Goal: Task Accomplishment & Management: Complete application form

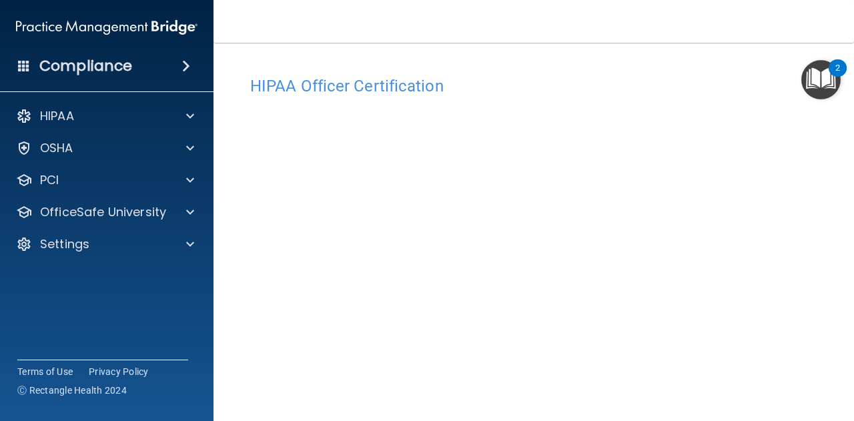
scroll to position [70, 0]
click at [818, 238] on main "HIPAA Officer Certification This course doesn’t expire until . Are you sure you…" at bounding box center [534, 232] width 641 height 378
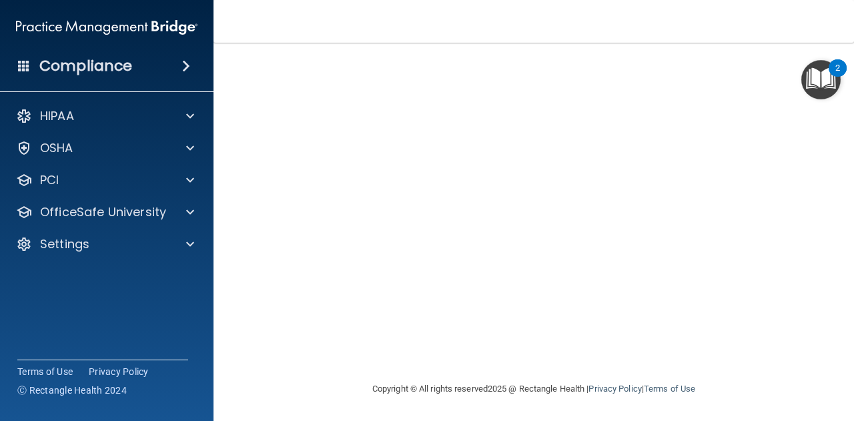
scroll to position [0, 0]
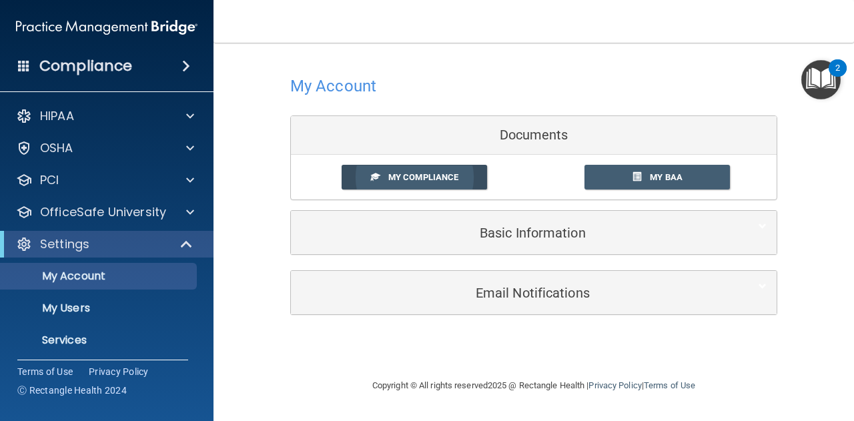
click at [408, 176] on span "My Compliance" at bounding box center [423, 177] width 70 height 10
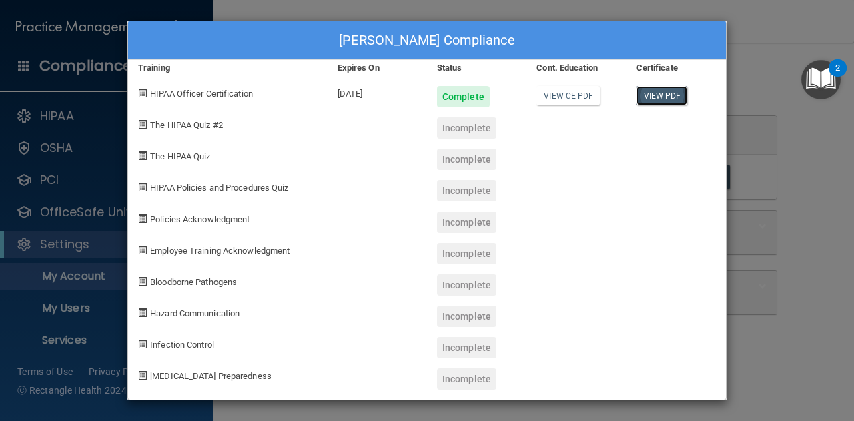
click at [669, 103] on link "View PDF" at bounding box center [662, 95] width 51 height 19
click at [566, 97] on link "View CE PDF" at bounding box center [568, 95] width 63 height 19
click at [142, 121] on span at bounding box center [142, 124] width 9 height 9
click at [766, 103] on div "Frances Horenstein's Compliance Training Expires On Status Cont. Education Cert…" at bounding box center [427, 210] width 854 height 421
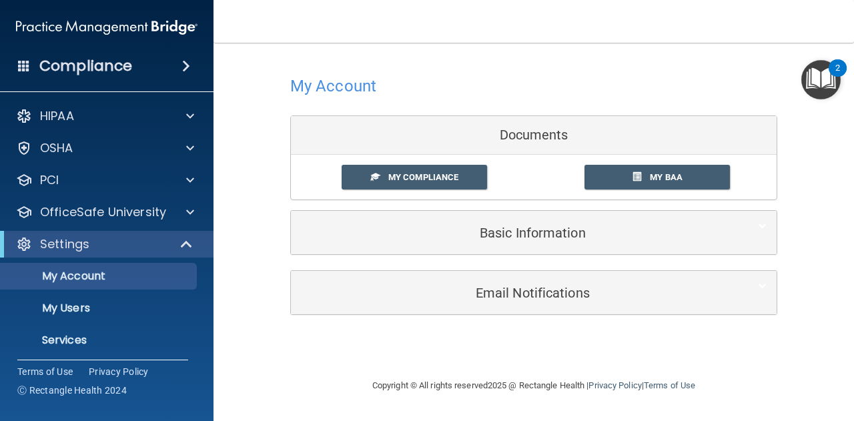
click at [819, 83] on img "Open Resource Center, 2 new notifications" at bounding box center [821, 79] width 39 height 39
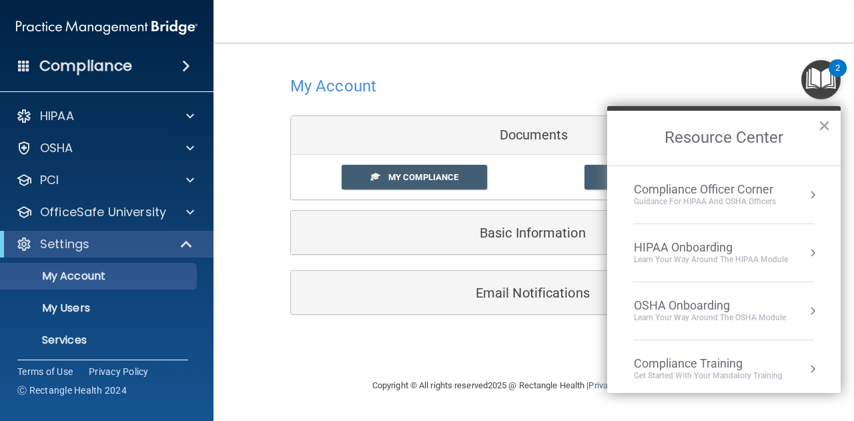
click at [806, 188] on button "Resource Center" at bounding box center [812, 194] width 13 height 13
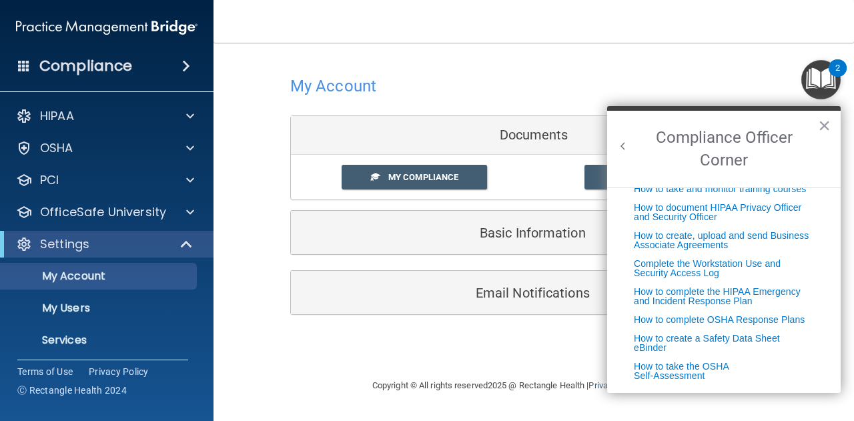
scroll to position [336, 0]
click at [825, 123] on button "×" at bounding box center [824, 125] width 13 height 21
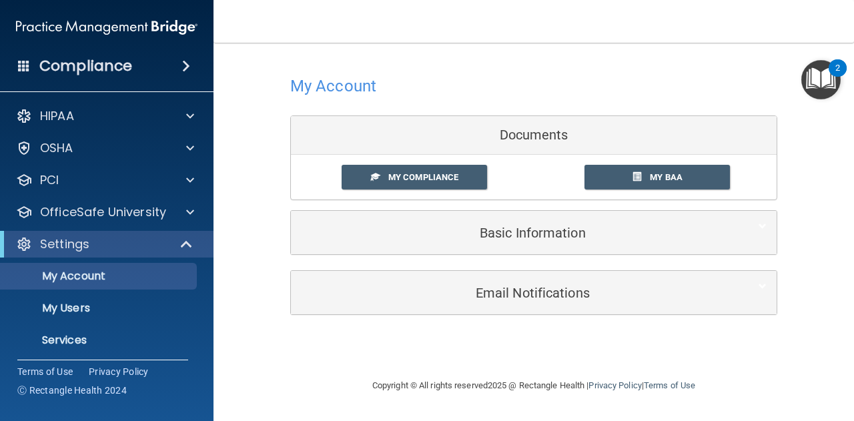
click at [828, 77] on img "Open Resource Center, 2 new notifications" at bounding box center [821, 79] width 39 height 39
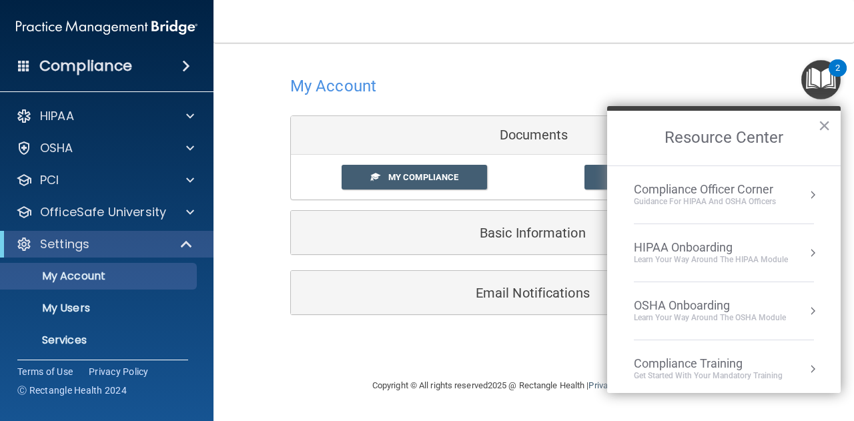
click at [806, 249] on button "Resource Center" at bounding box center [812, 252] width 13 height 13
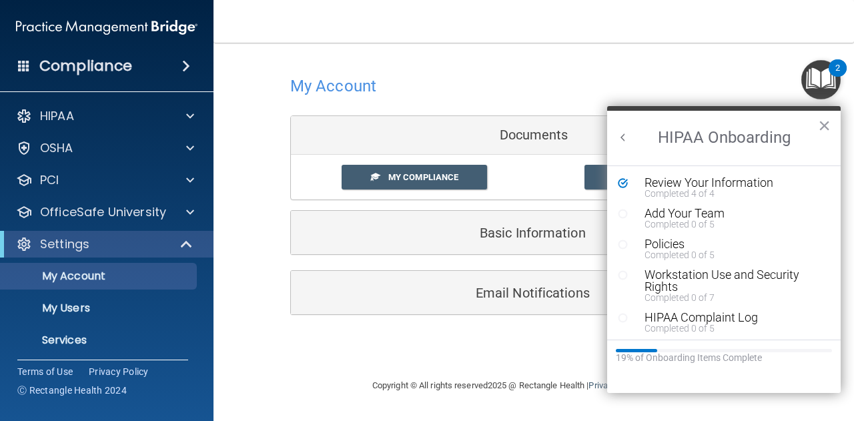
scroll to position [0, 0]
click at [694, 220] on div "Completed 0 of 5" at bounding box center [729, 224] width 169 height 9
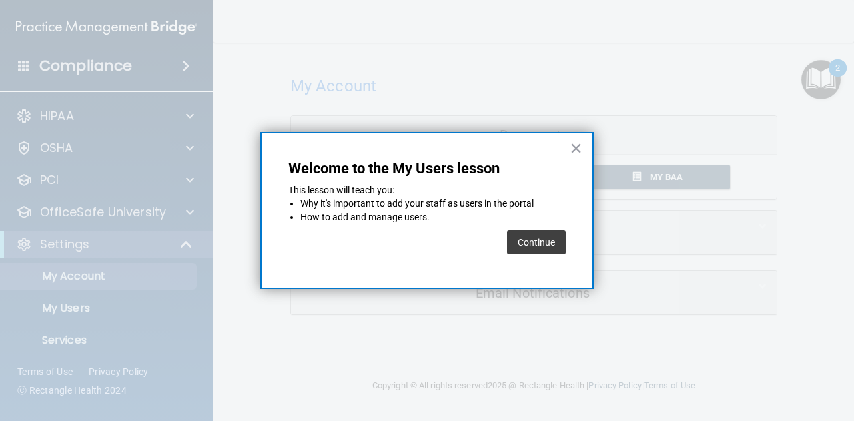
click at [544, 248] on button "Continue" at bounding box center [536, 242] width 59 height 24
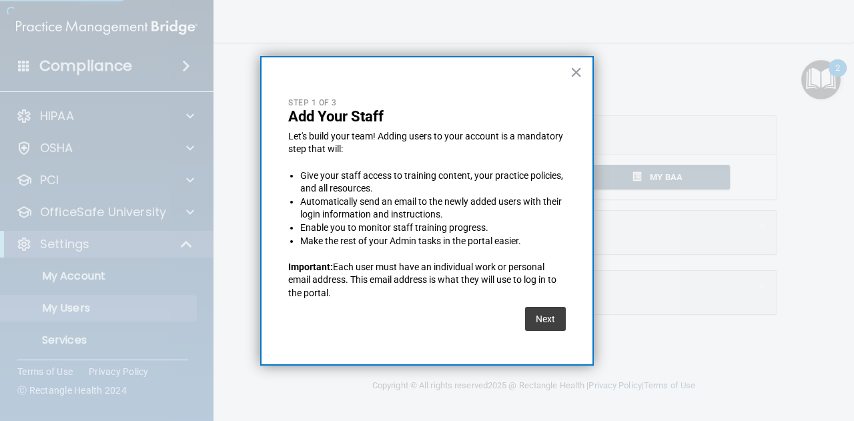
select select "20"
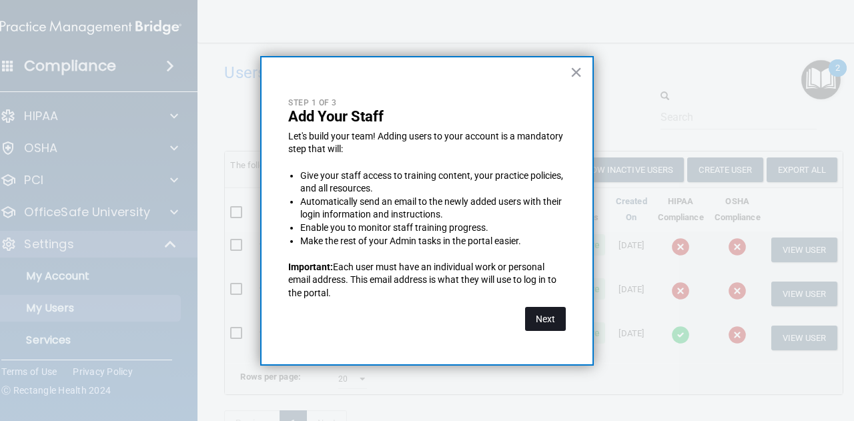
click at [542, 318] on button "Next" at bounding box center [545, 319] width 41 height 24
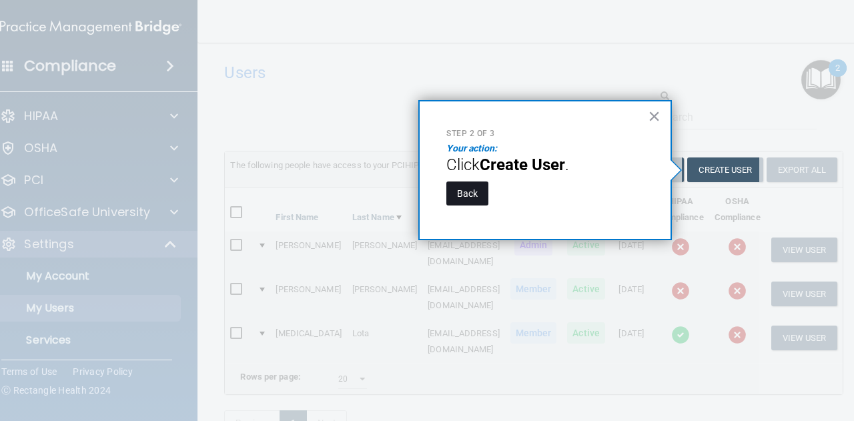
click at [475, 199] on button "Back" at bounding box center [468, 194] width 42 height 24
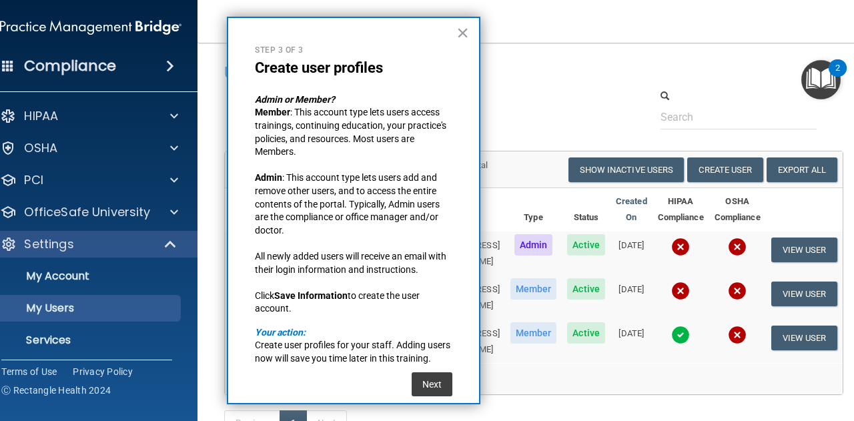
scroll to position [33, 0]
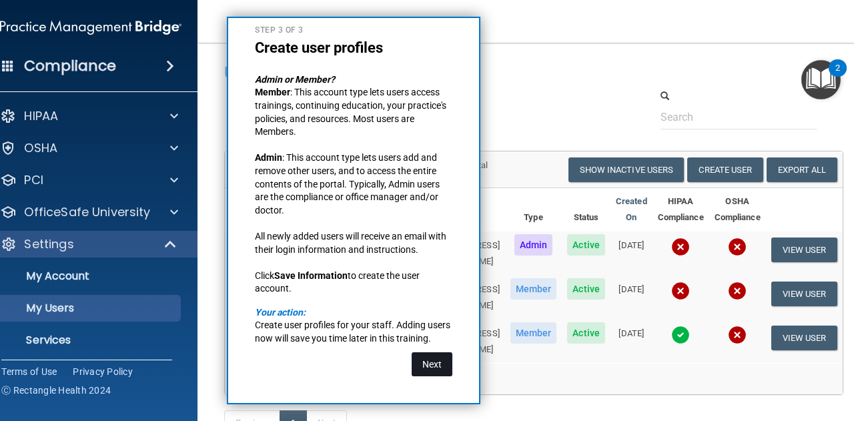
click at [433, 363] on button "Next" at bounding box center [432, 364] width 41 height 24
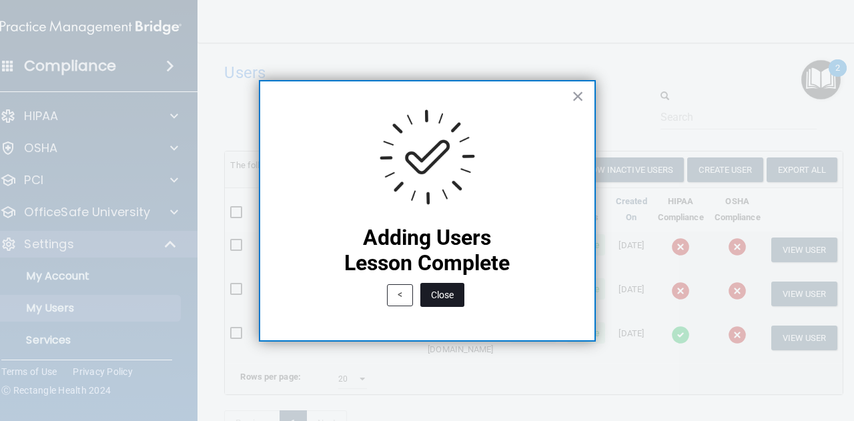
click at [438, 297] on button "Close" at bounding box center [443, 295] width 44 height 24
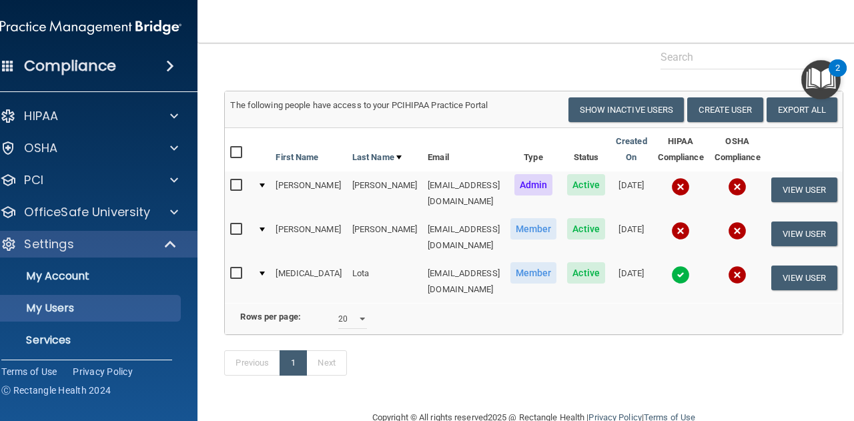
scroll to position [0, 0]
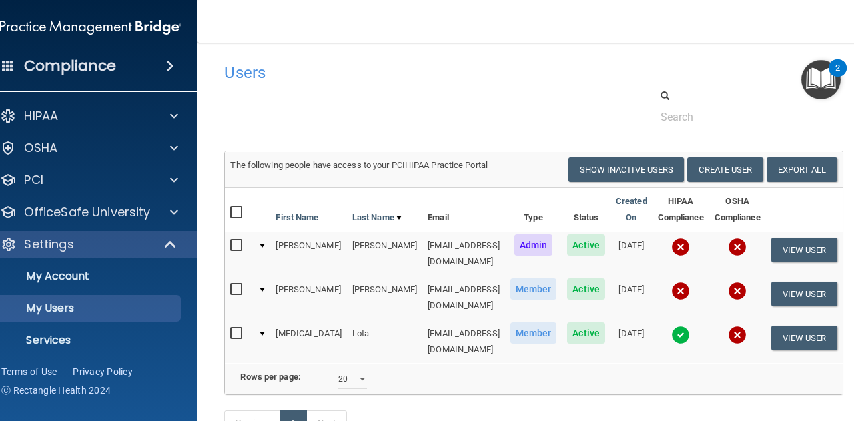
click at [835, 81] on img "Open Resource Center, 2 new notifications" at bounding box center [821, 79] width 39 height 39
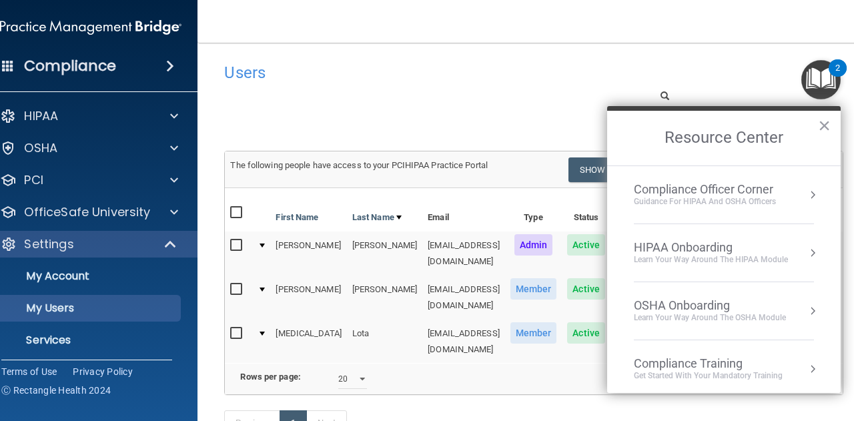
click at [806, 252] on button "Resource Center" at bounding box center [812, 252] width 13 height 13
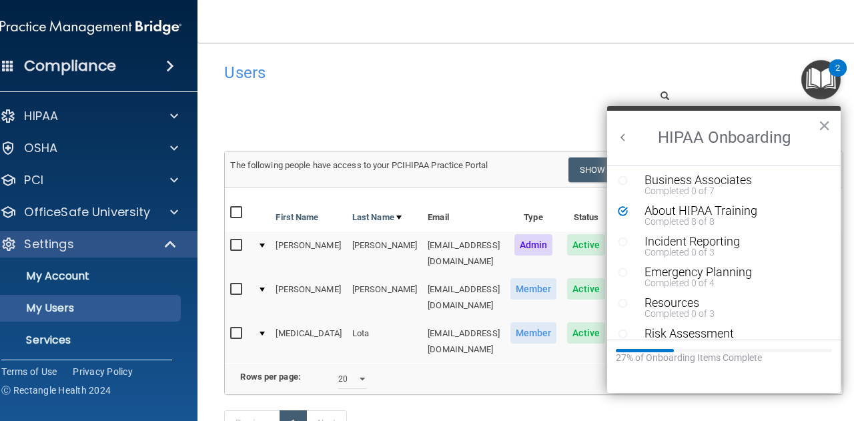
scroll to position [212, 0]
click at [705, 212] on div "About HIPAA Training" at bounding box center [729, 210] width 169 height 12
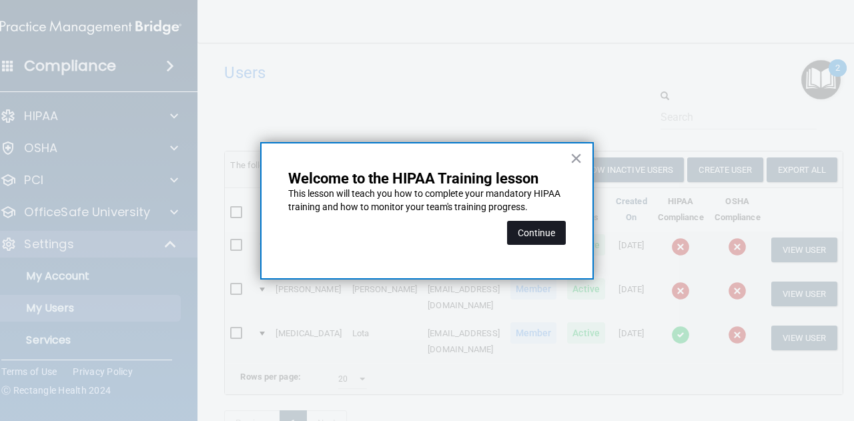
click at [548, 232] on button "Continue" at bounding box center [536, 233] width 59 height 24
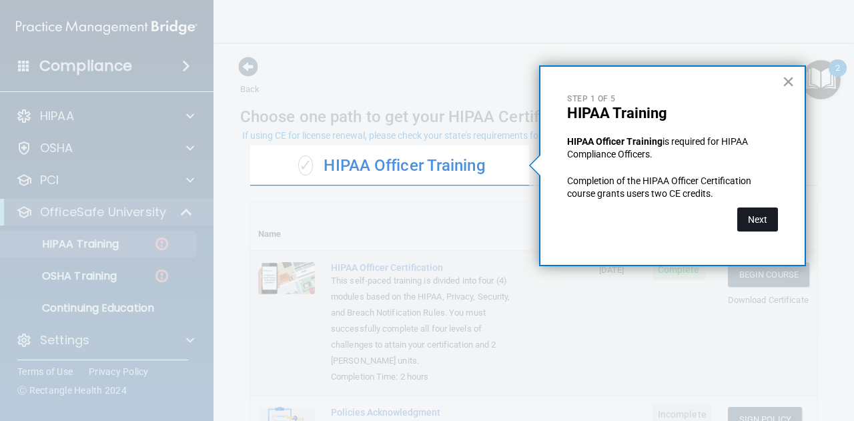
click at [755, 219] on button "Next" at bounding box center [758, 220] width 41 height 24
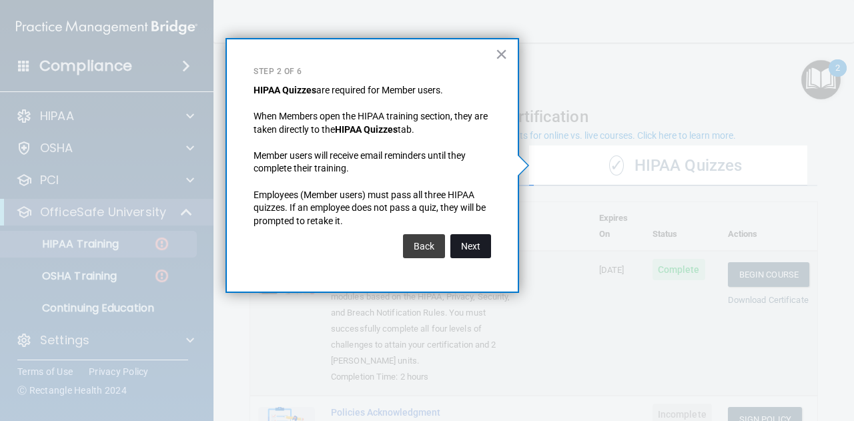
click at [466, 240] on button "Next" at bounding box center [471, 246] width 41 height 24
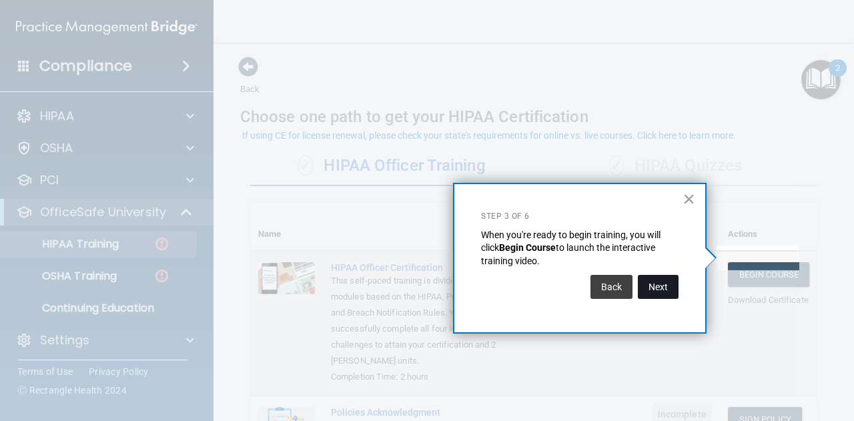
click at [672, 280] on button "Next" at bounding box center [658, 287] width 41 height 24
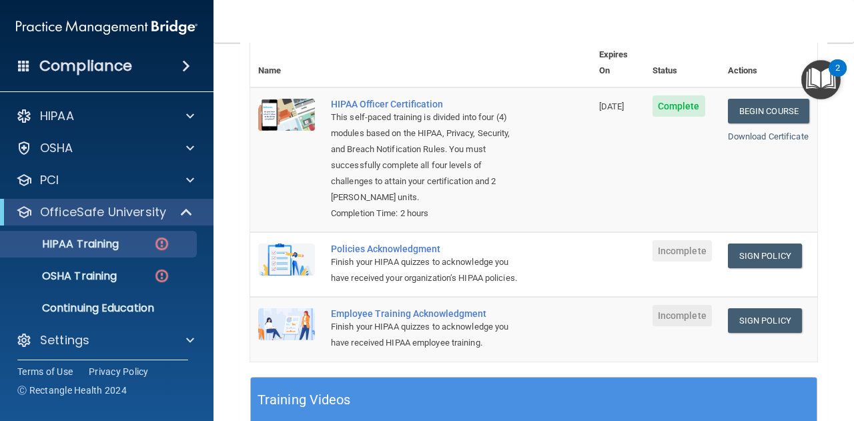
scroll to position [168, 0]
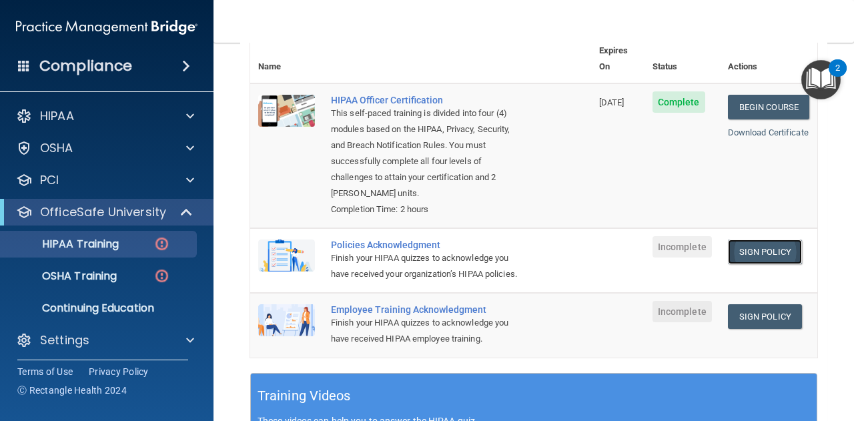
click at [764, 242] on link "Sign Policy" at bounding box center [765, 252] width 74 height 25
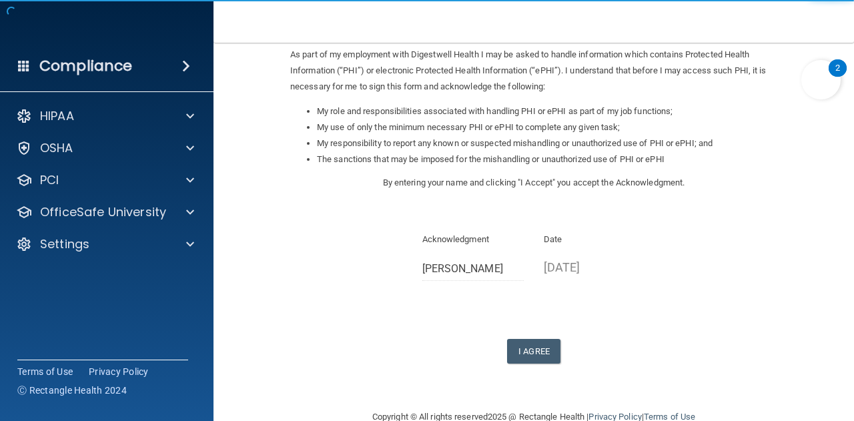
scroll to position [163, 0]
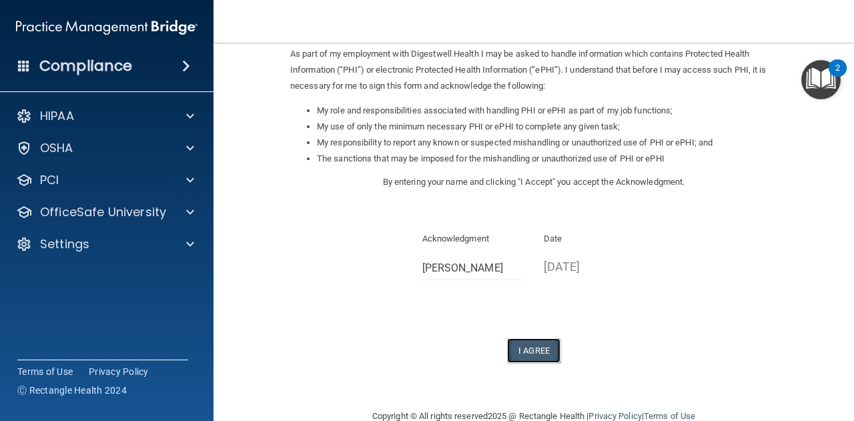
click at [518, 348] on button "I Agree" at bounding box center [533, 350] width 53 height 25
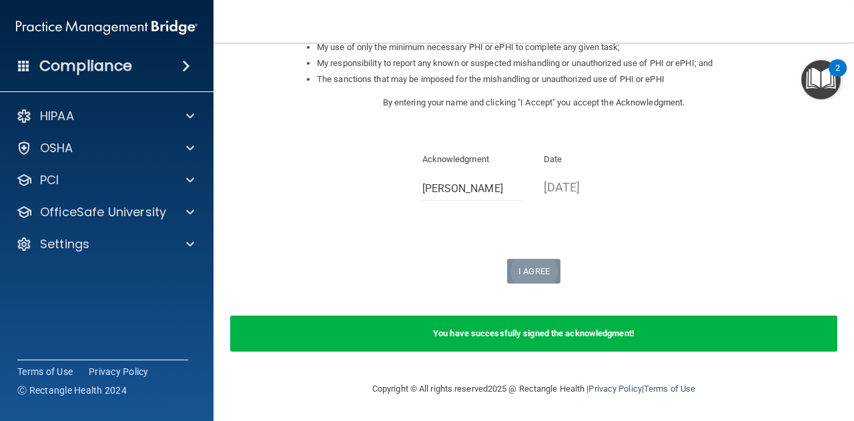
scroll to position [0, 0]
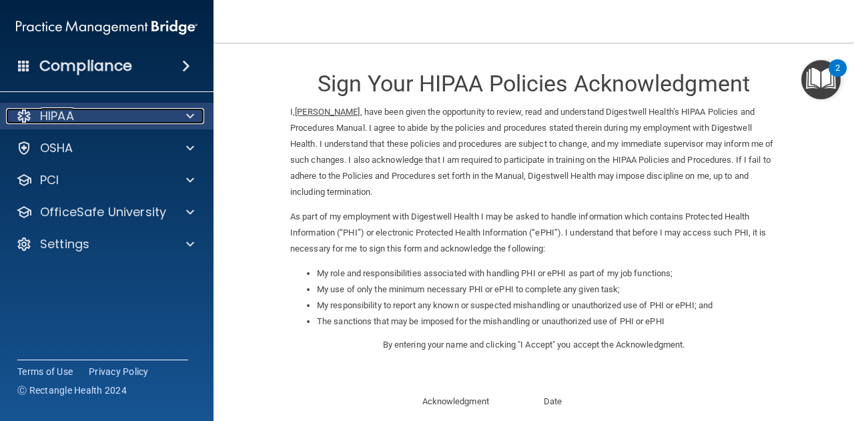
click at [191, 121] on span at bounding box center [190, 116] width 8 height 16
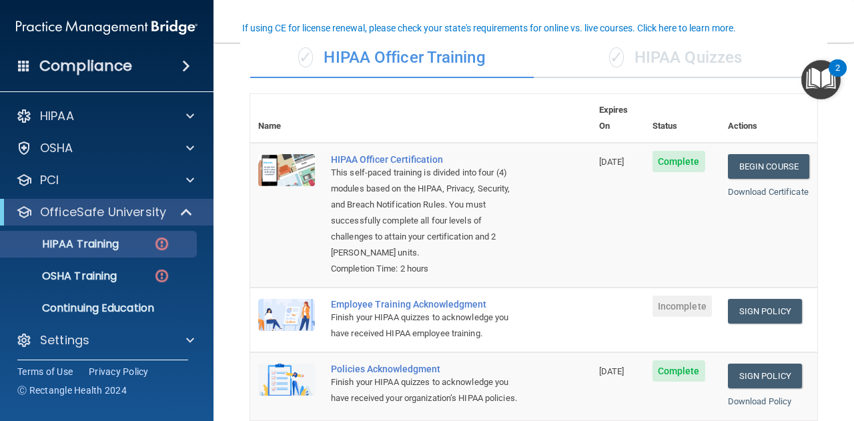
scroll to position [109, 0]
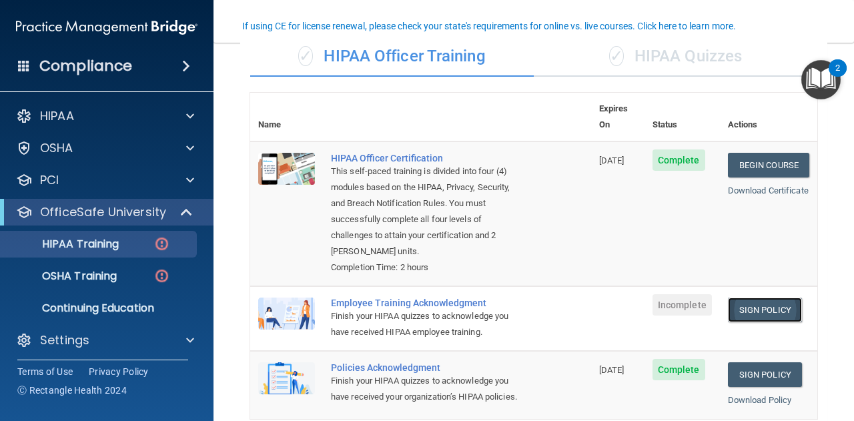
click at [764, 298] on link "Sign Policy" at bounding box center [765, 310] width 74 height 25
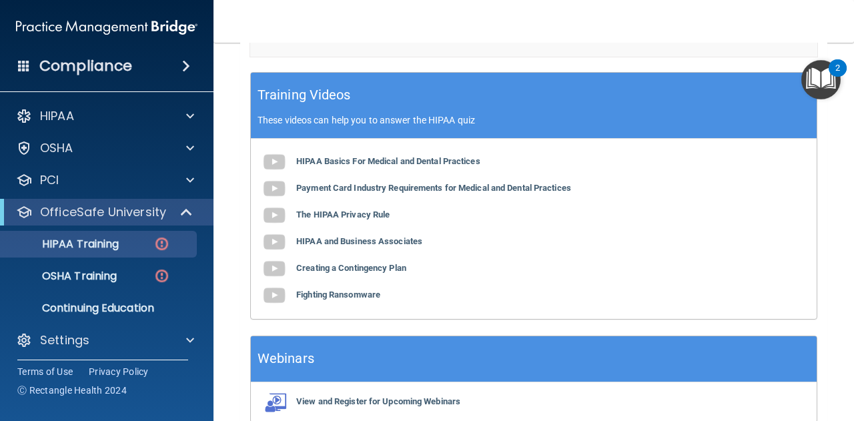
scroll to position [535, 0]
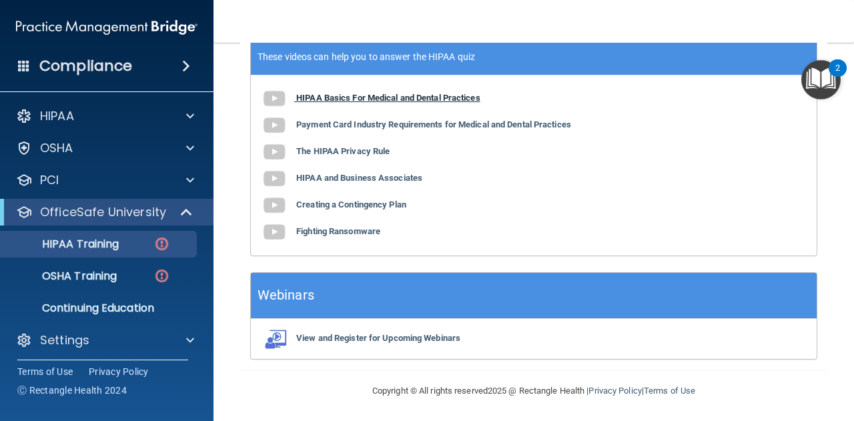
click at [273, 94] on img at bounding box center [274, 98] width 27 height 27
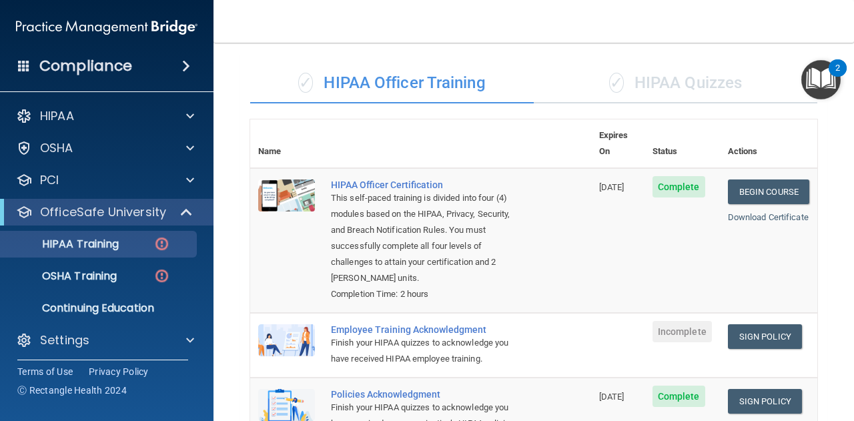
scroll to position [0, 0]
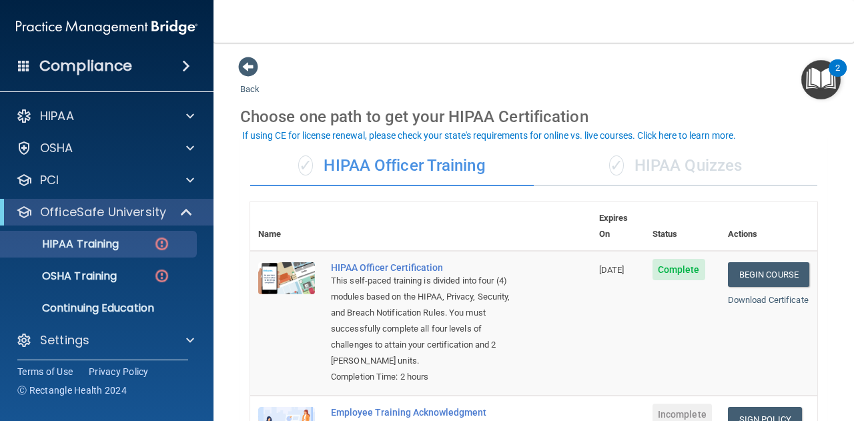
click at [672, 161] on div "✓ HIPAA Quizzes" at bounding box center [676, 166] width 284 height 40
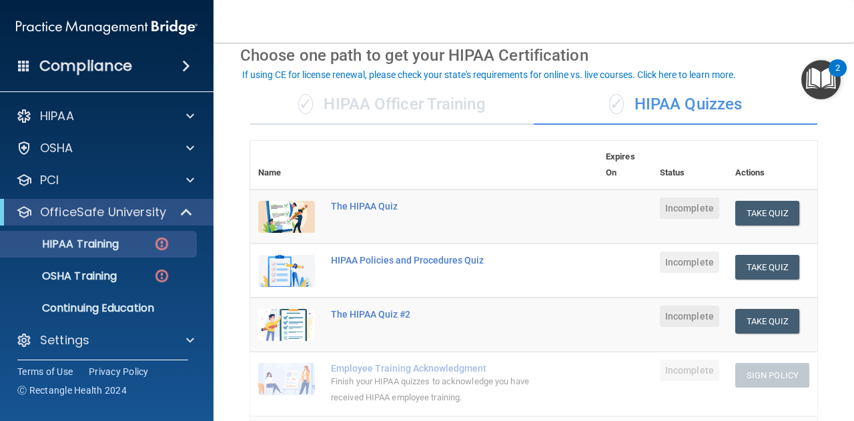
scroll to position [61, 0]
click at [423, 112] on div "✓ HIPAA Officer Training" at bounding box center [392, 105] width 284 height 40
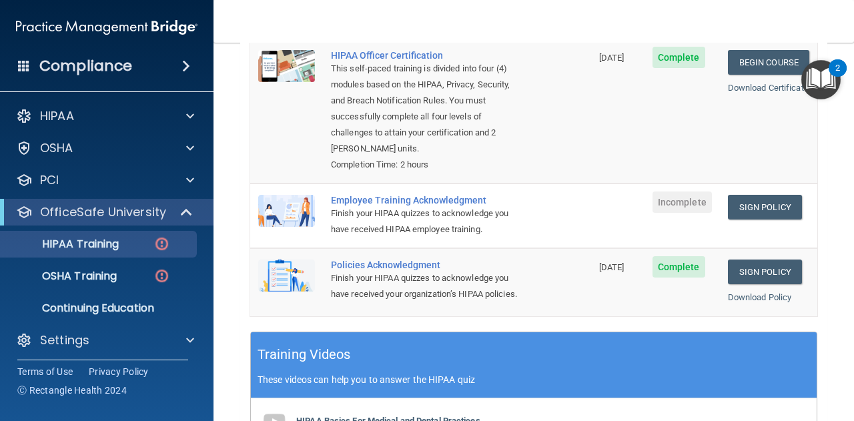
scroll to position [213, 0]
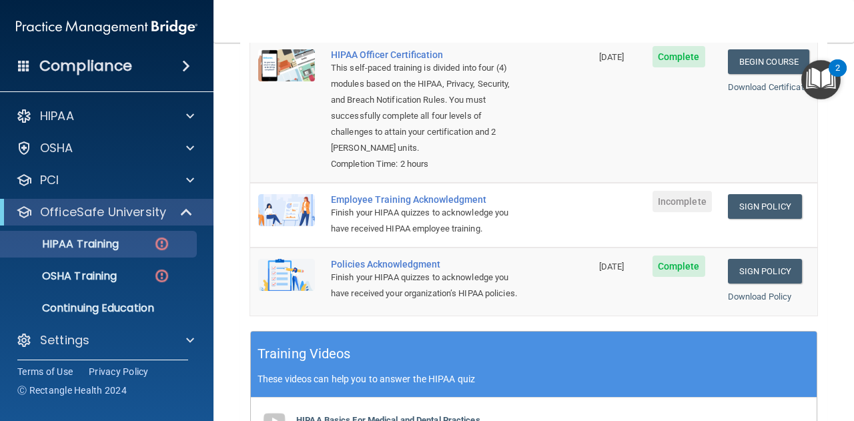
click at [673, 191] on span "Incomplete" at bounding box center [682, 201] width 59 height 21
click at [740, 194] on link "Sign Policy" at bounding box center [765, 206] width 74 height 25
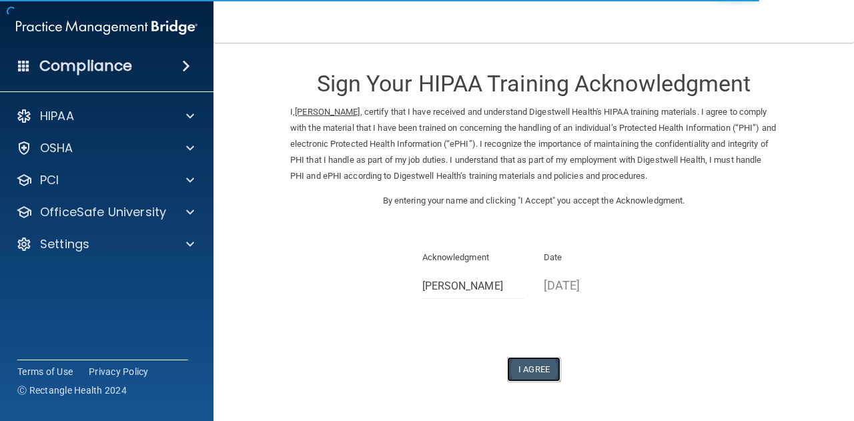
click at [535, 368] on button "I Agree" at bounding box center [533, 369] width 53 height 25
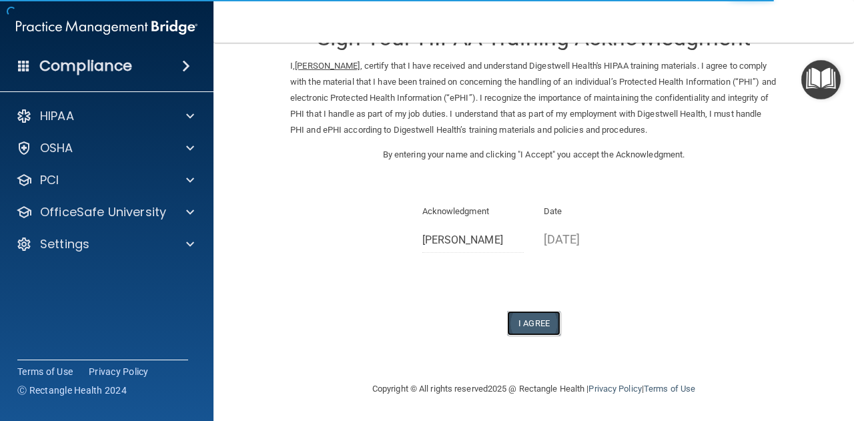
click at [540, 322] on button "I Agree" at bounding box center [533, 323] width 53 height 25
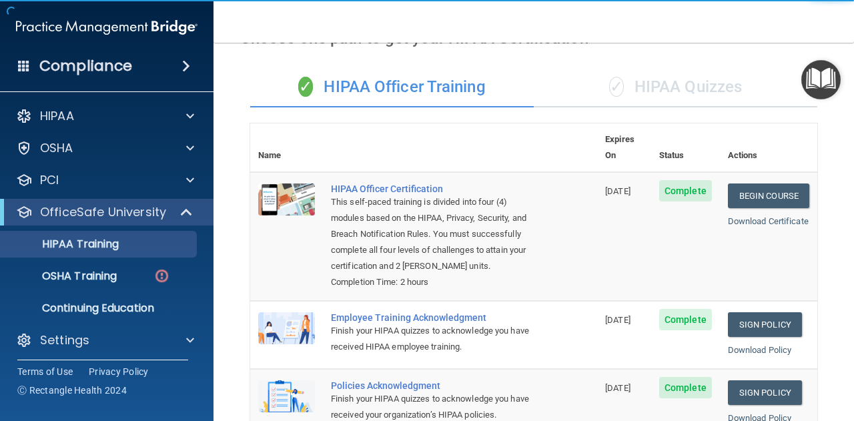
scroll to position [79, 0]
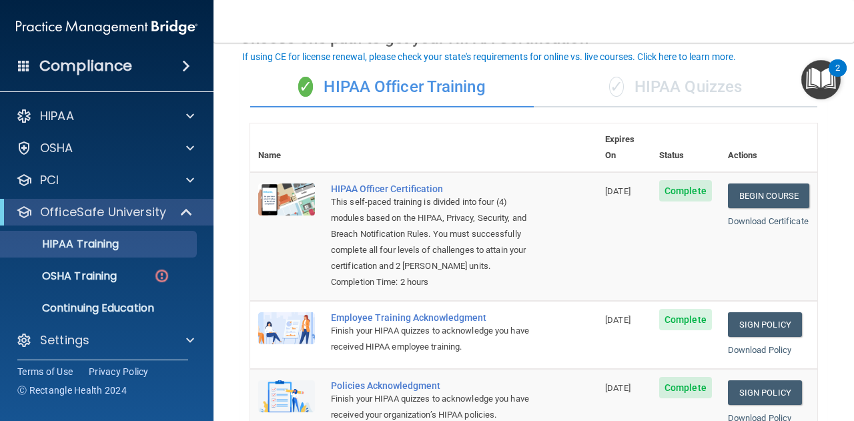
click at [655, 84] on div "✓ HIPAA Quizzes" at bounding box center [676, 87] width 284 height 40
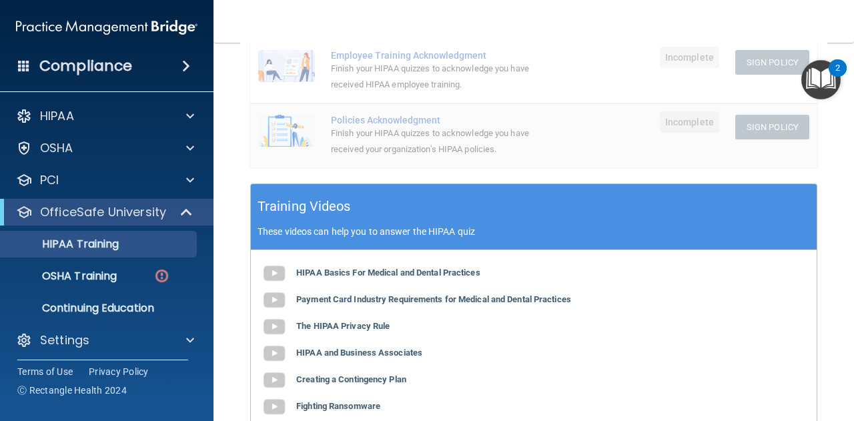
scroll to position [552, 0]
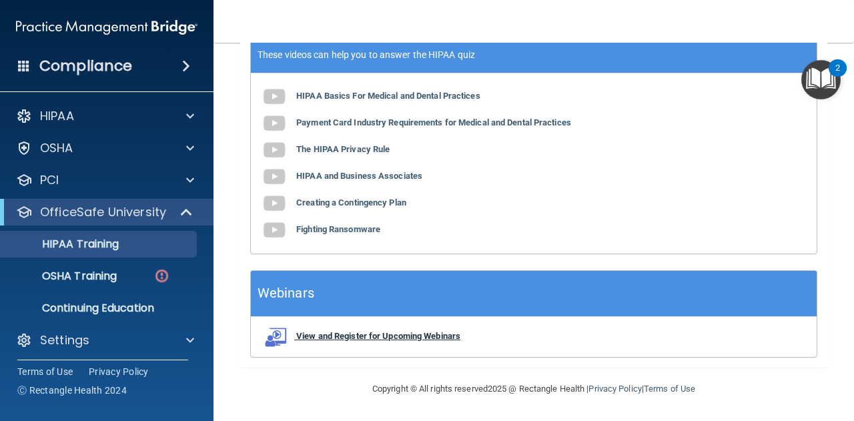
click at [364, 339] on b "View and Register for Upcoming Webinars" at bounding box center [378, 336] width 164 height 10
